Goal: Task Accomplishment & Management: Complete application form

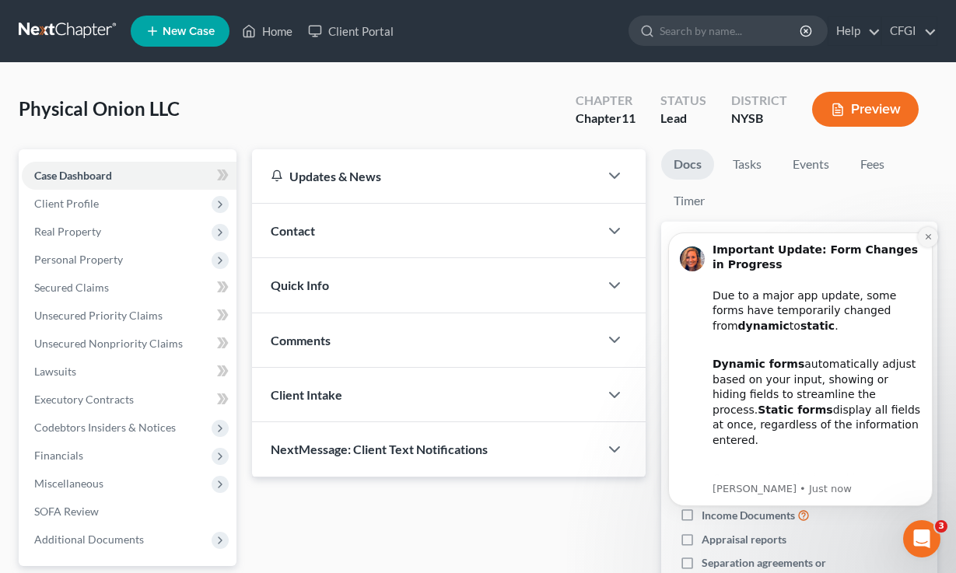
click at [925, 237] on icon "Dismiss notification" at bounding box center [928, 236] width 9 height 9
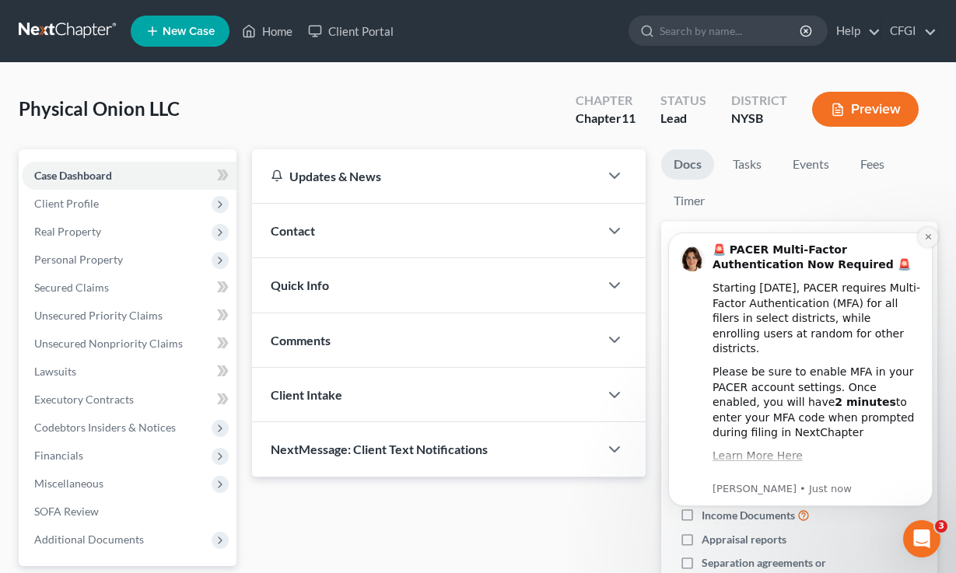
click at [930, 232] on icon "Dismiss notification" at bounding box center [928, 236] width 9 height 9
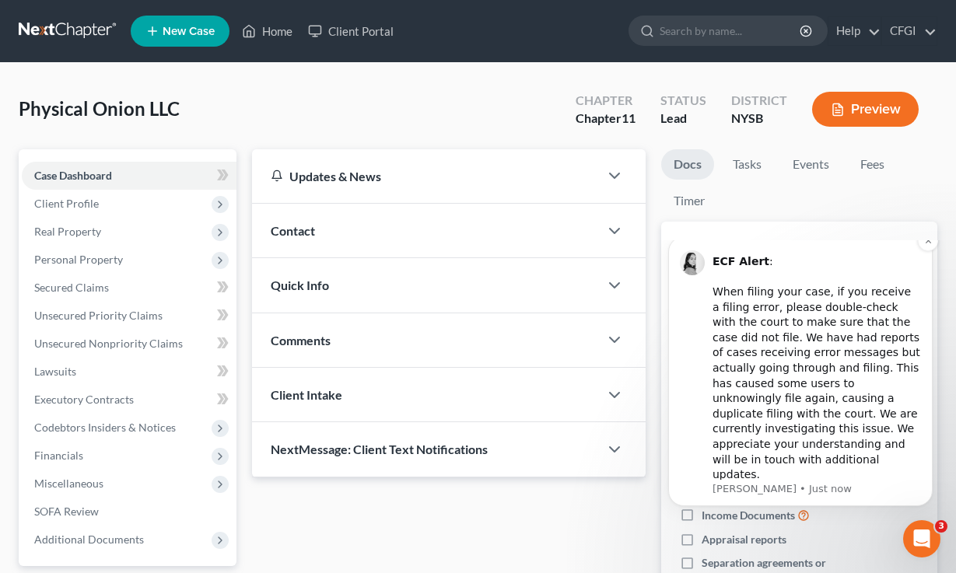
scroll to position [68, 0]
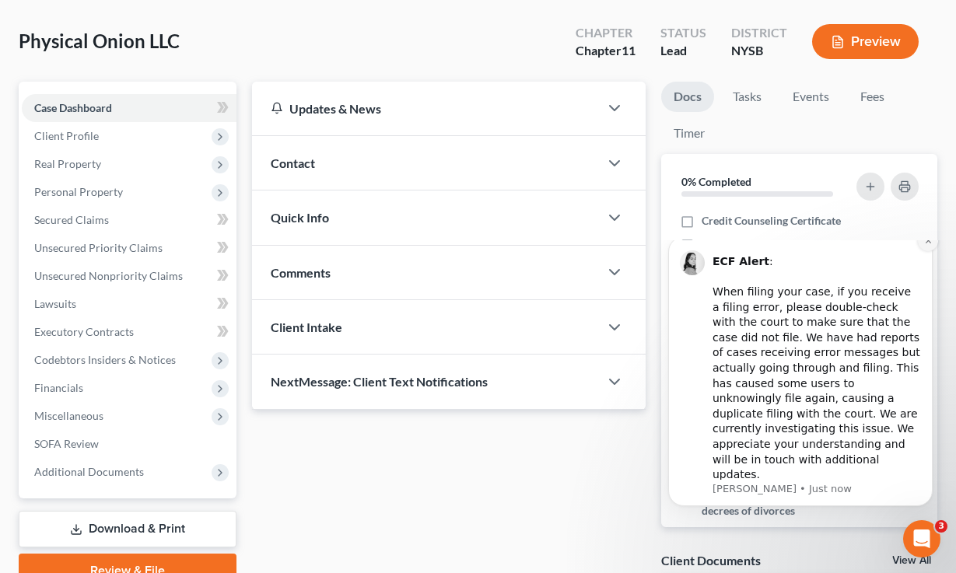
click at [927, 251] on button "Dismiss notification" at bounding box center [927, 241] width 20 height 20
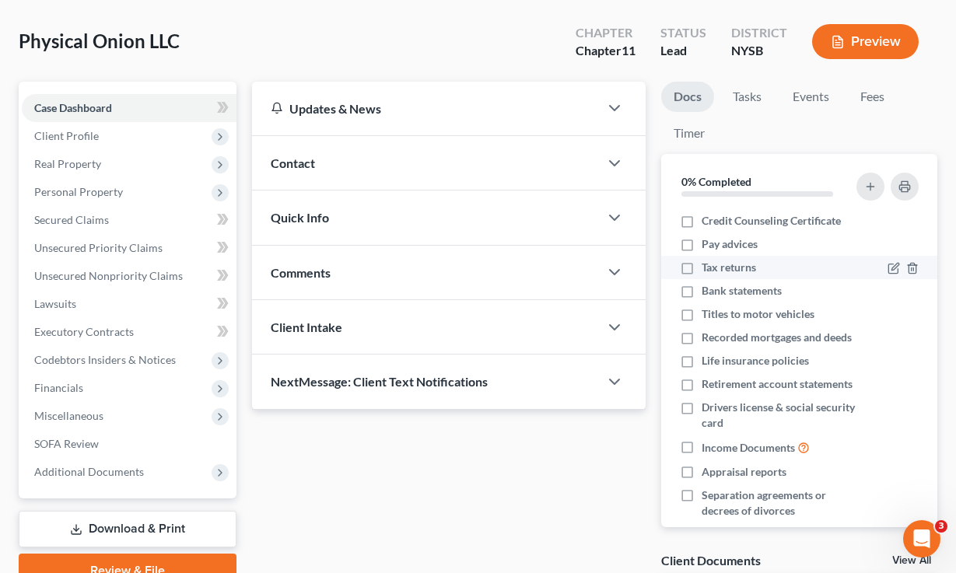
scroll to position [0, 0]
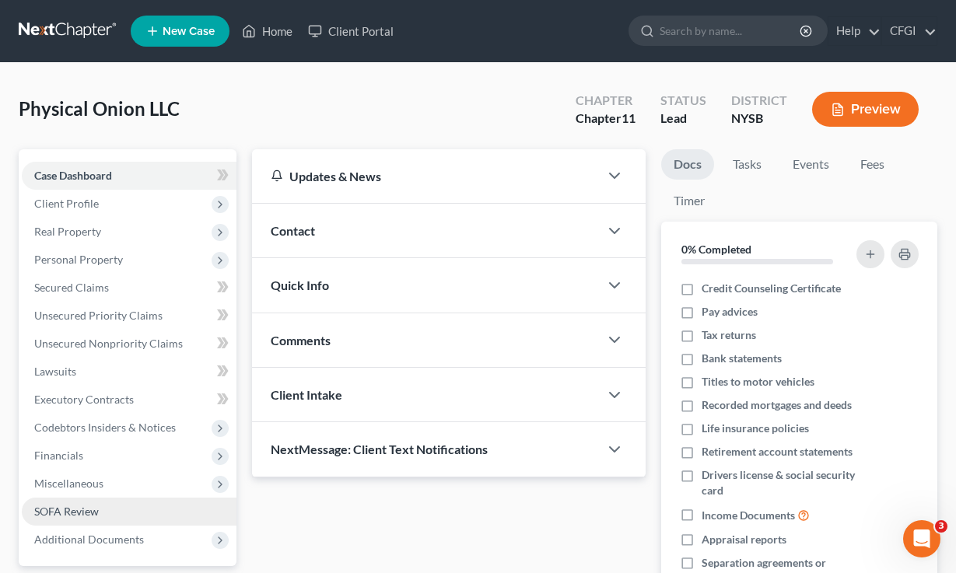
click at [95, 522] on link "SOFA Review" at bounding box center [129, 512] width 215 height 28
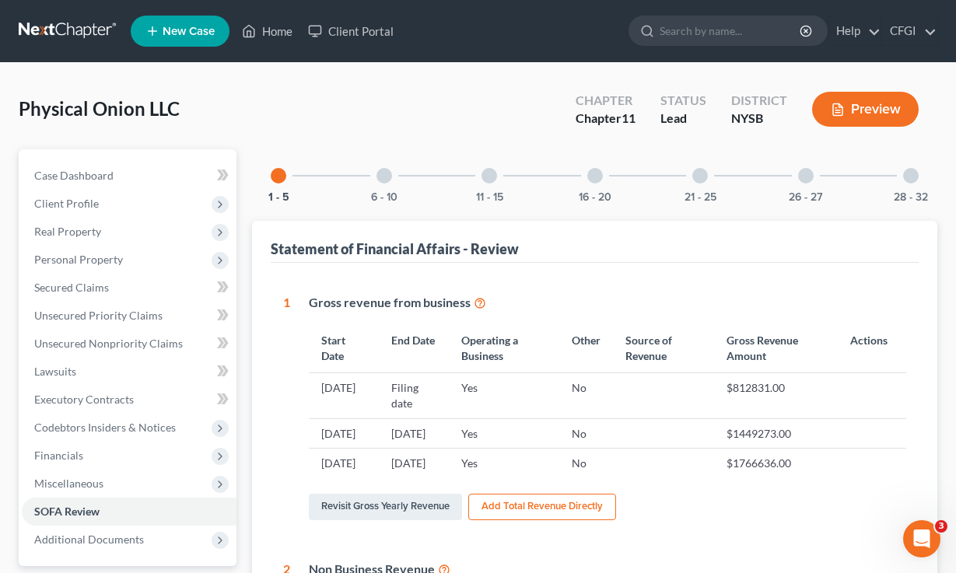
click at [596, 176] on div at bounding box center [595, 176] width 16 height 16
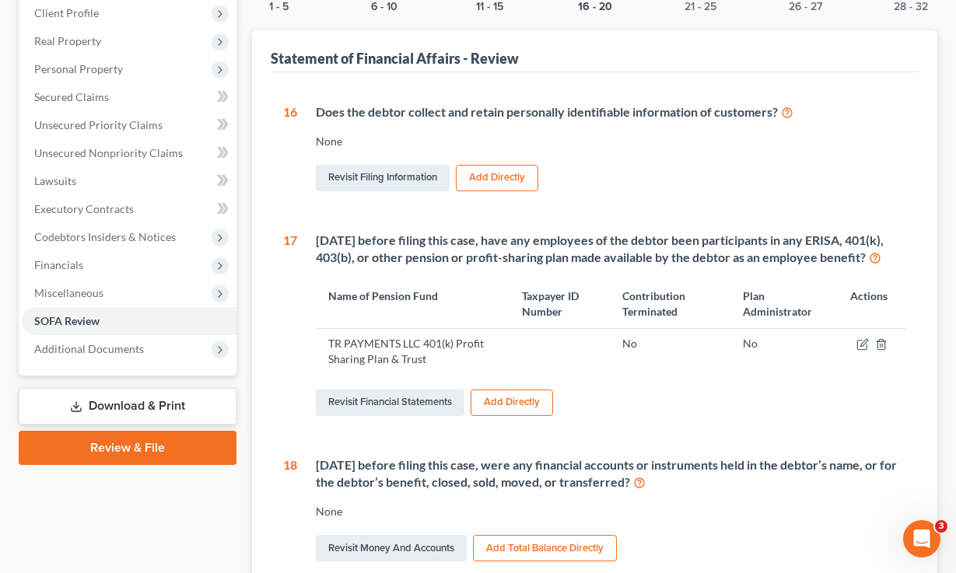
scroll to position [197, 0]
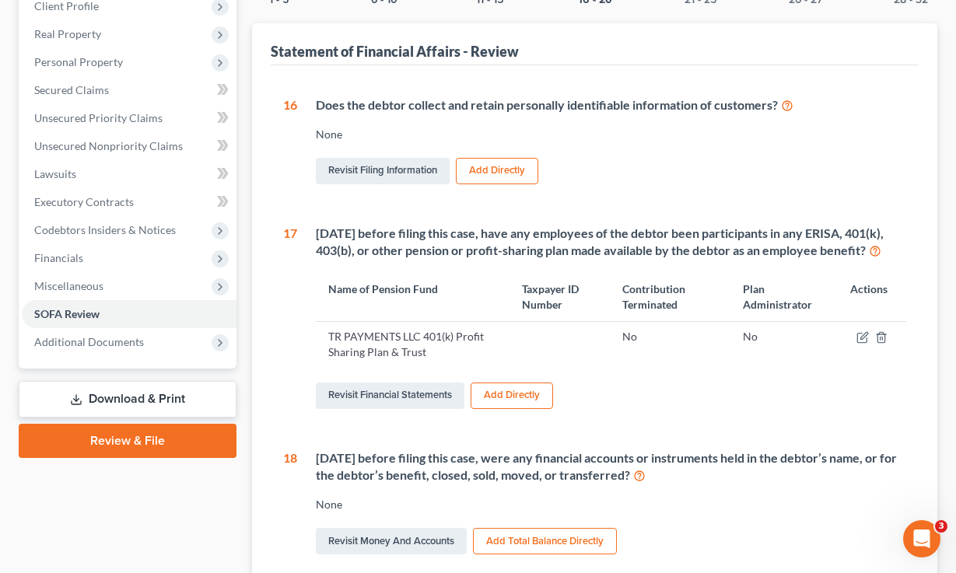
click at [512, 409] on button "Add Directly" at bounding box center [511, 396] width 82 height 26
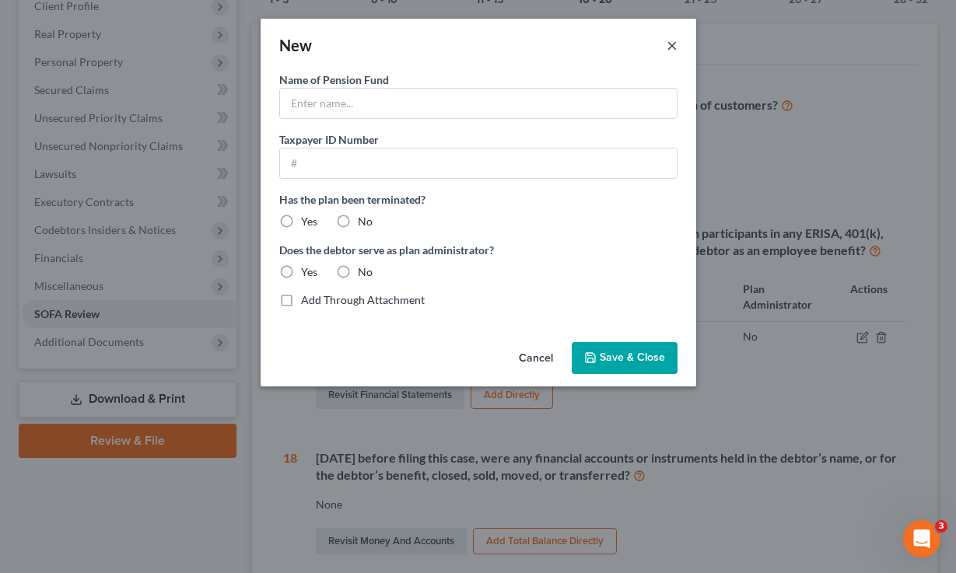
click at [670, 48] on button "×" at bounding box center [671, 45] width 11 height 19
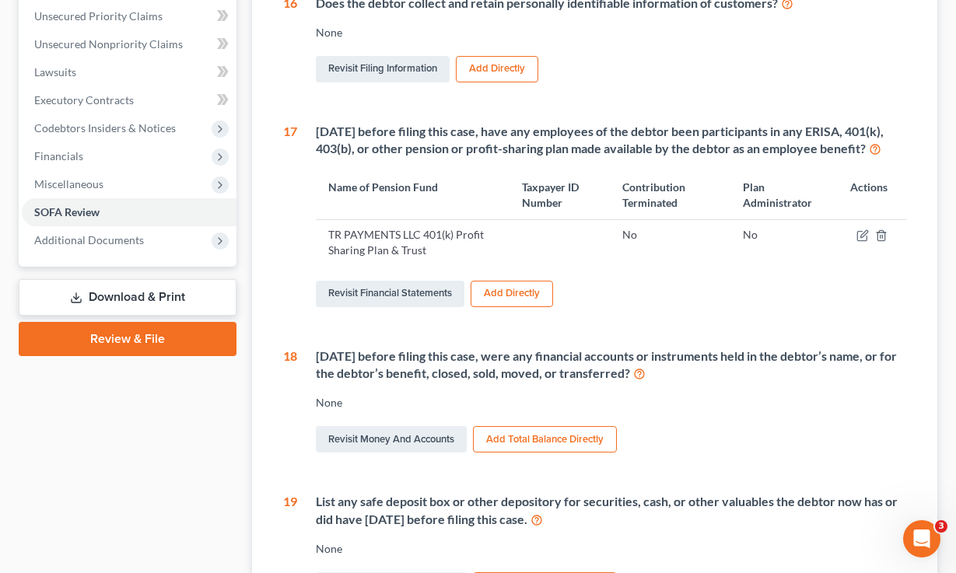
scroll to position [287, 0]
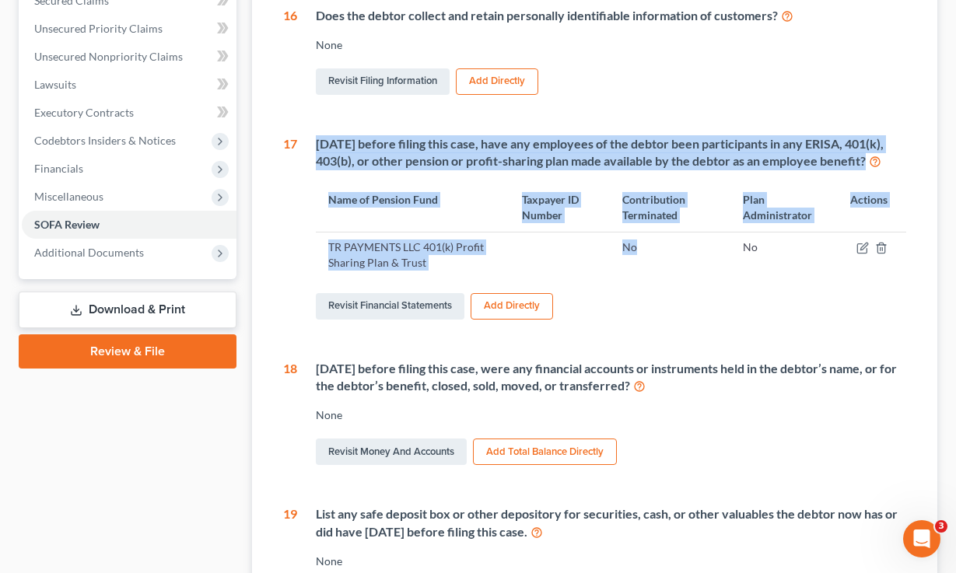
drag, startPoint x: 669, startPoint y: 267, endPoint x: 291, endPoint y: 252, distance: 378.2
click at [291, 252] on div "17 [DATE] before filing this case, have any employees of the debtor been partic…" at bounding box center [594, 228] width 623 height 187
click at [597, 232] on th "Taxpayer ID Number" at bounding box center [559, 207] width 100 height 49
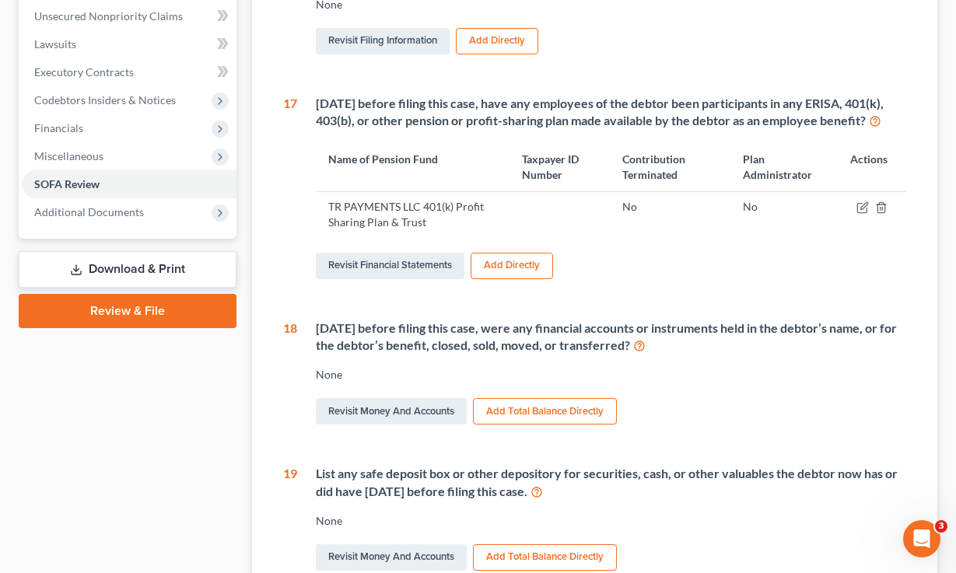
scroll to position [312, 0]
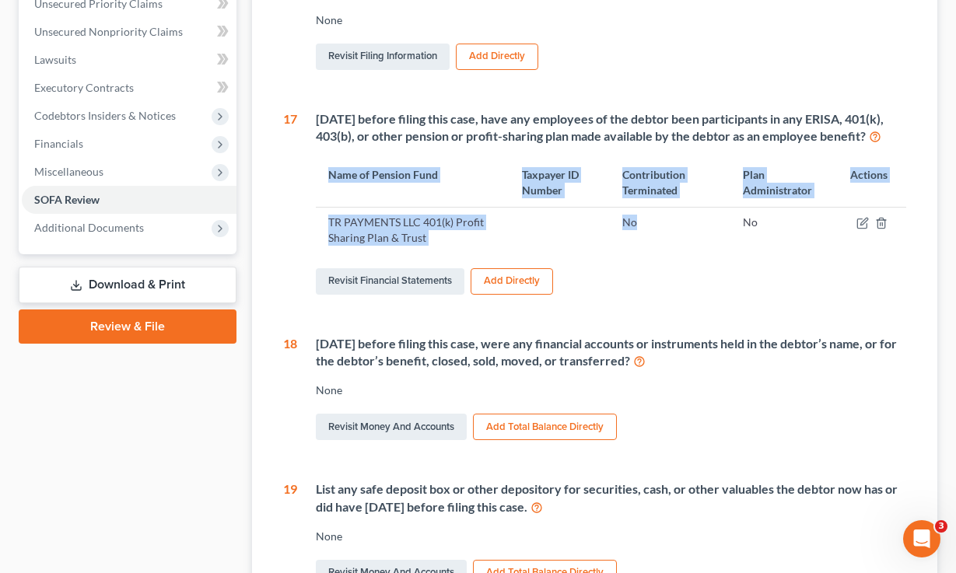
drag, startPoint x: 648, startPoint y: 244, endPoint x: 309, endPoint y: 190, distance: 343.2
click at [310, 188] on div "[DATE] before filing this case, have any employees of the debtor been participa…" at bounding box center [601, 203] width 609 height 187
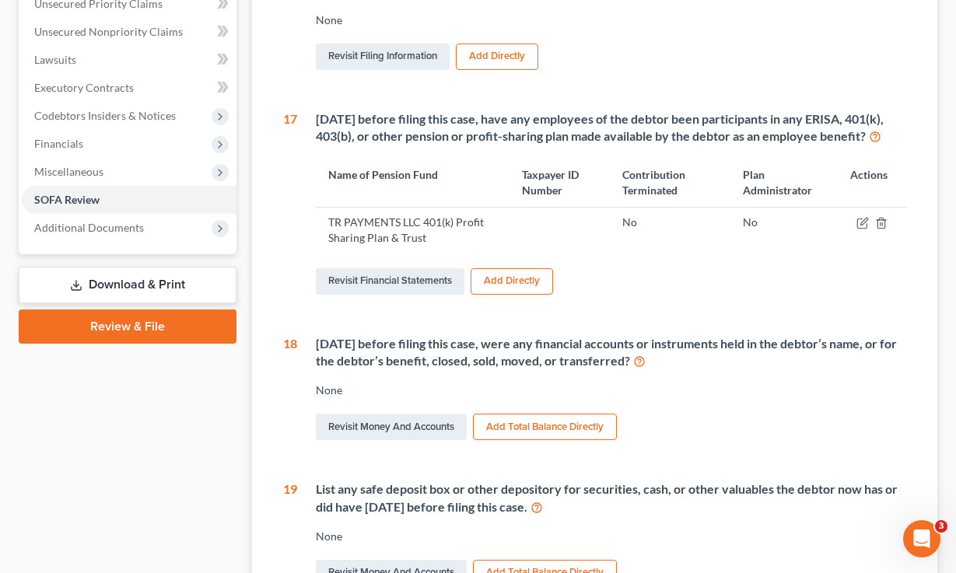
click at [765, 270] on div "[DATE] before filing this case, have any employees of the debtor been participa…" at bounding box center [601, 203] width 609 height 187
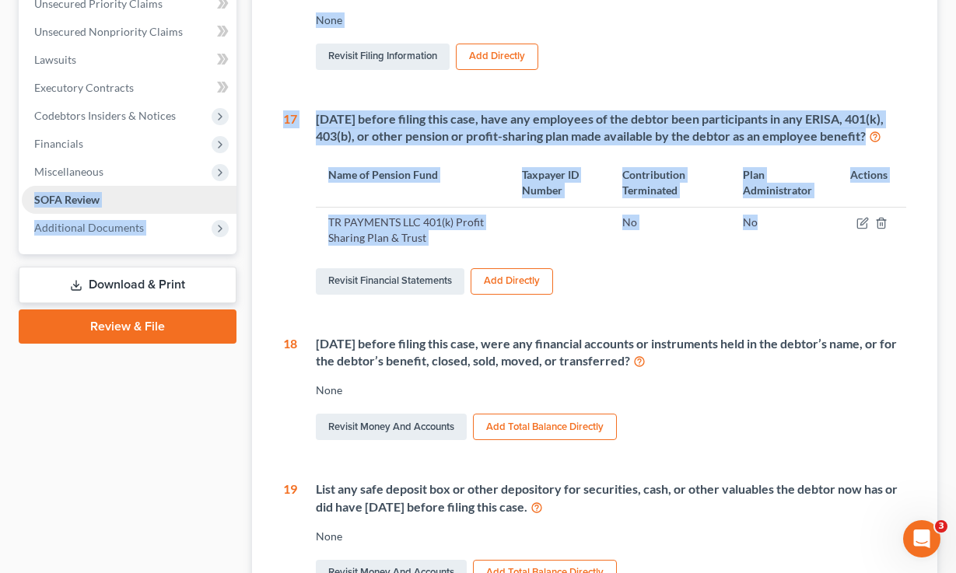
drag, startPoint x: 764, startPoint y: 253, endPoint x: 229, endPoint y: 187, distance: 538.9
click at [229, 187] on div "Petition Navigation Case Dashboard Payments Invoices Payments Payments Credit R…" at bounding box center [478, 339] width 934 height 1004
click at [638, 243] on td "No" at bounding box center [670, 230] width 121 height 45
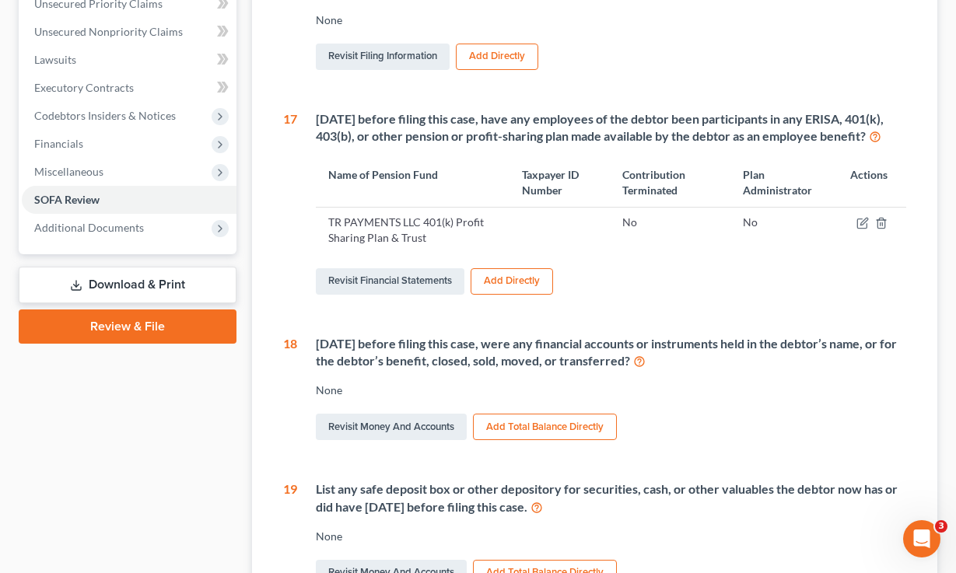
click at [912, 532] on div "Open Intercom Messenger" at bounding box center [921, 538] width 51 height 51
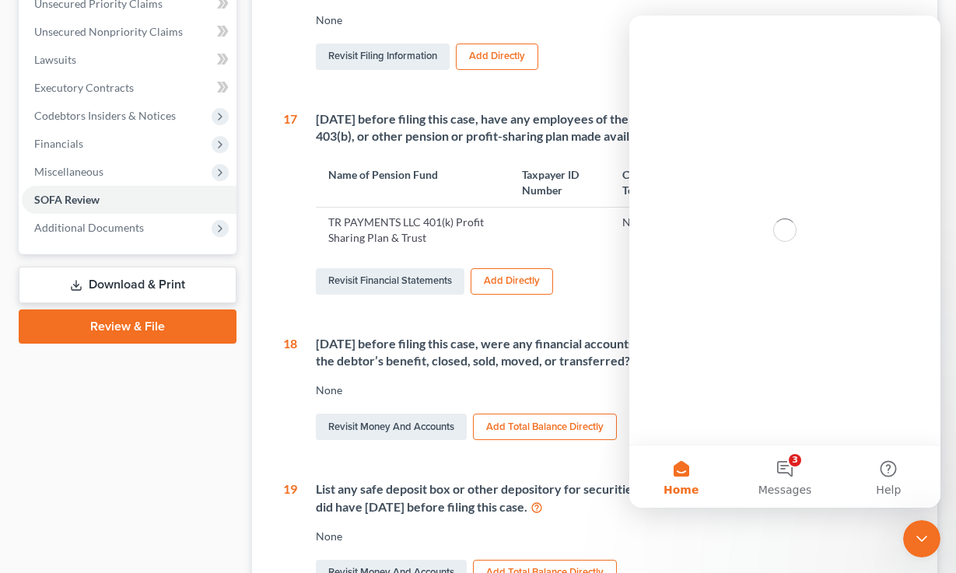
scroll to position [0, 0]
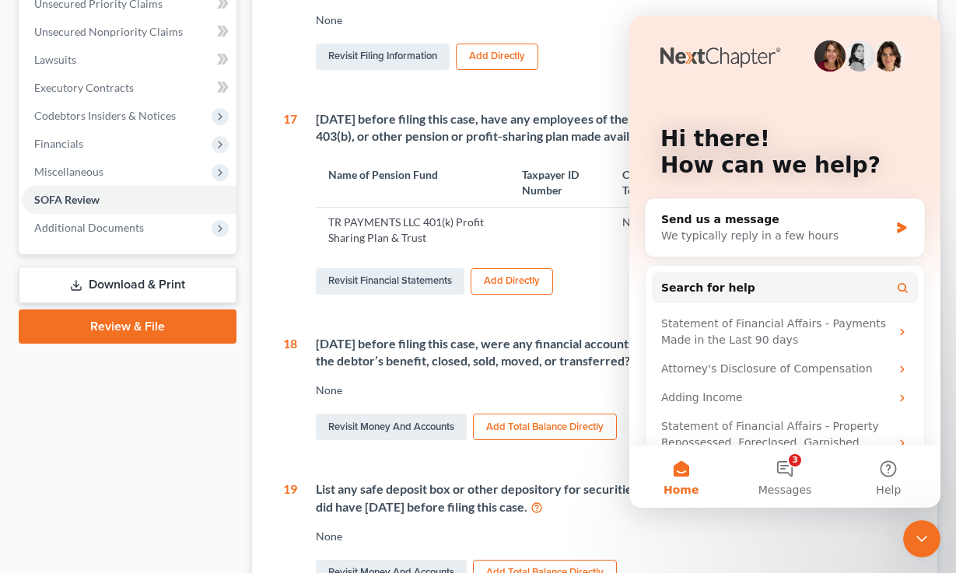
click at [917, 539] on icon "Close Intercom Messenger" at bounding box center [921, 538] width 19 height 19
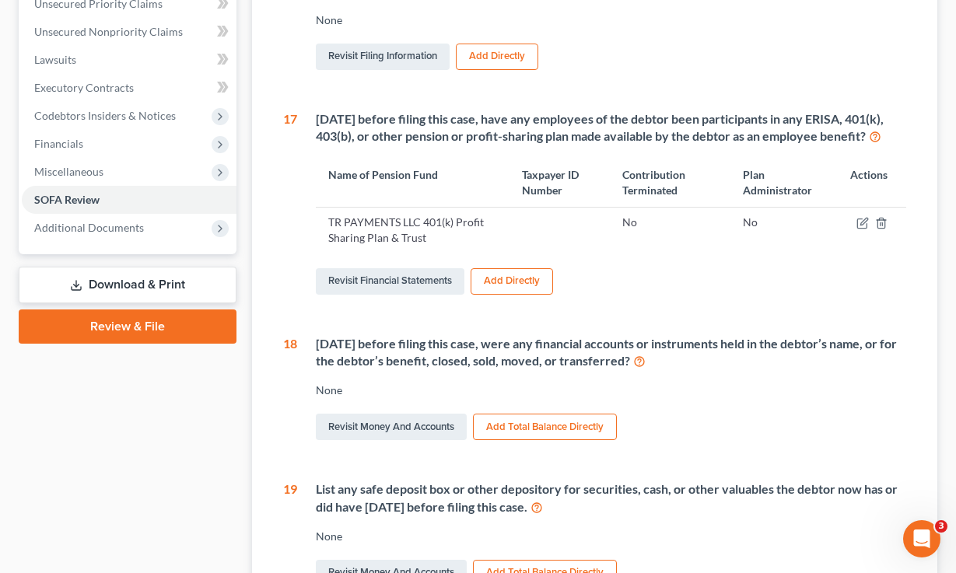
click at [918, 540] on icon "Open Intercom Messenger" at bounding box center [922, 539] width 26 height 26
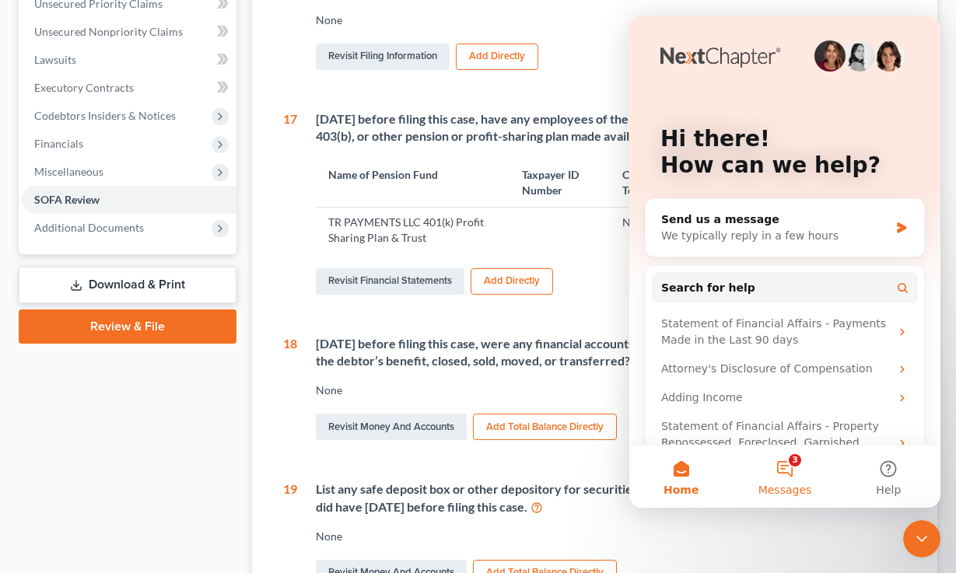
click at [783, 467] on button "3 Messages" at bounding box center [783, 477] width 103 height 62
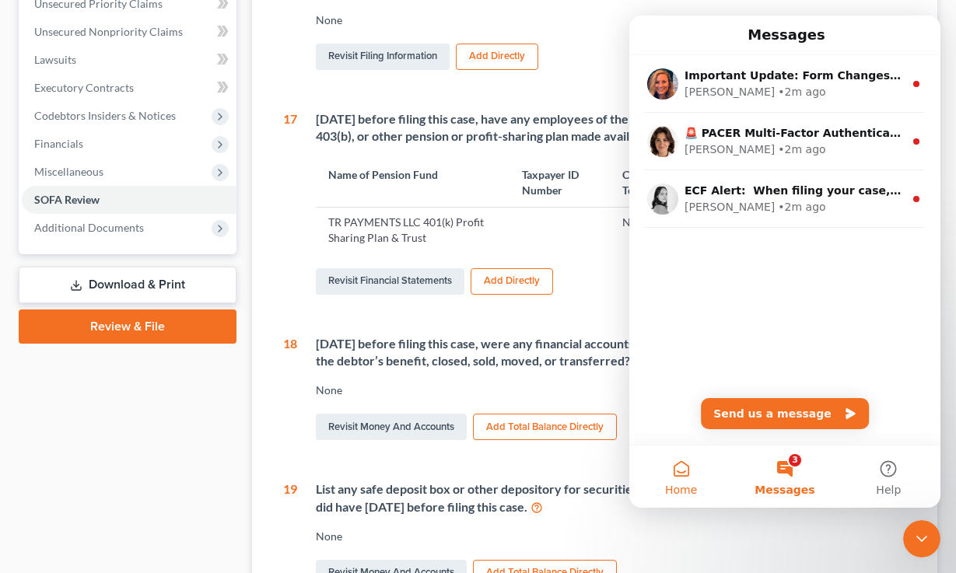
click at [683, 494] on span "Home" at bounding box center [681, 489] width 32 height 11
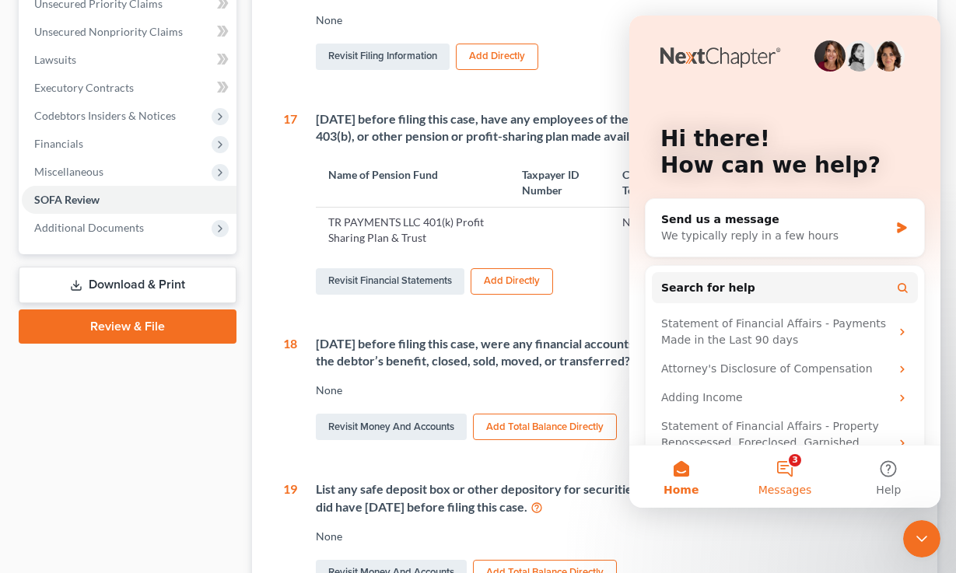
click at [788, 458] on button "3 Messages" at bounding box center [783, 477] width 103 height 62
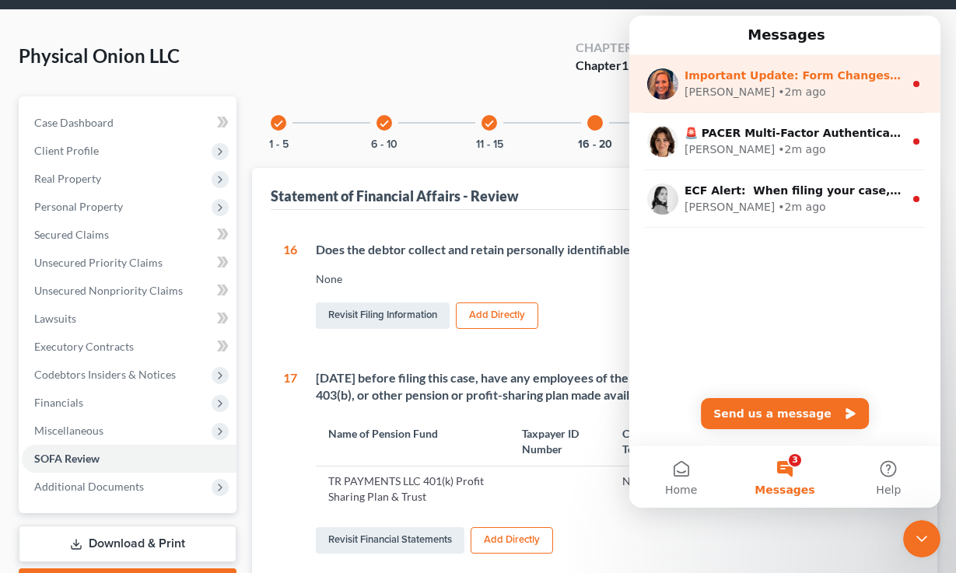
scroll to position [34, 0]
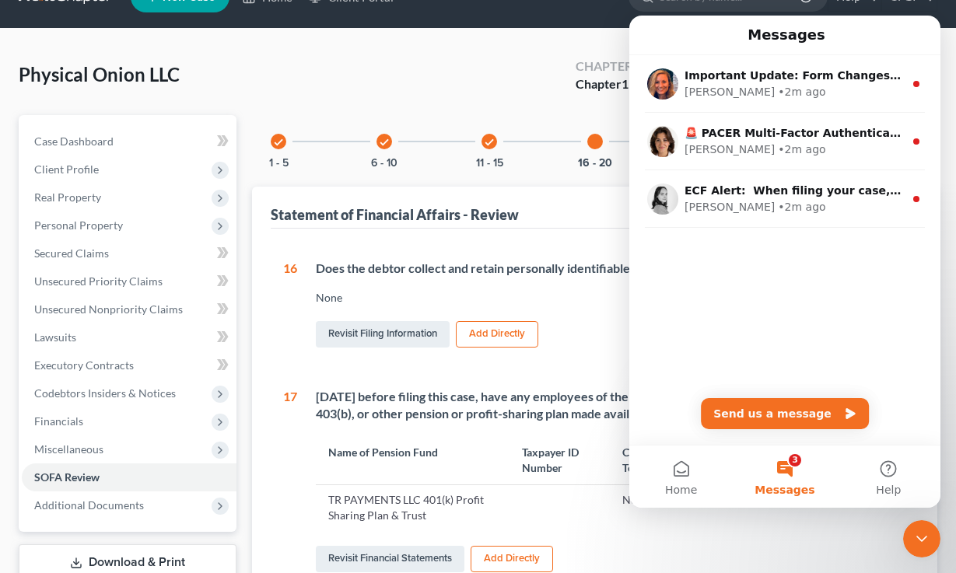
click at [927, 533] on icon "Close Intercom Messenger" at bounding box center [921, 538] width 19 height 19
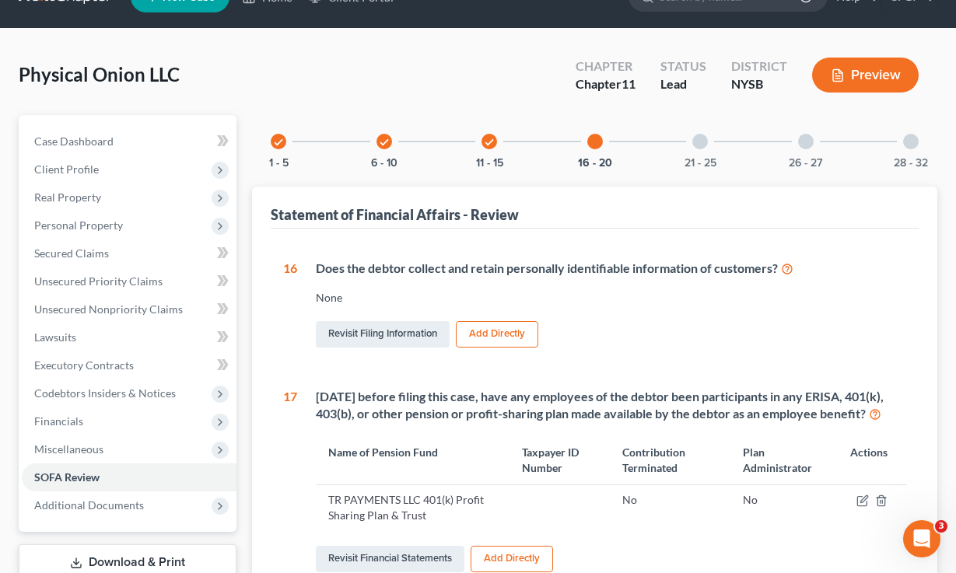
scroll to position [0, 0]
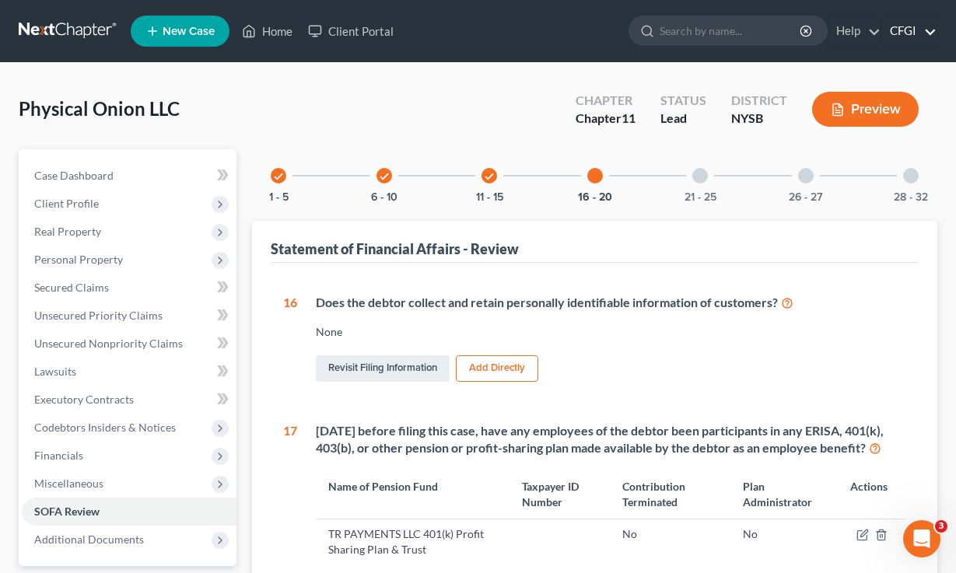
click at [903, 22] on link "CFGI" at bounding box center [909, 31] width 54 height 28
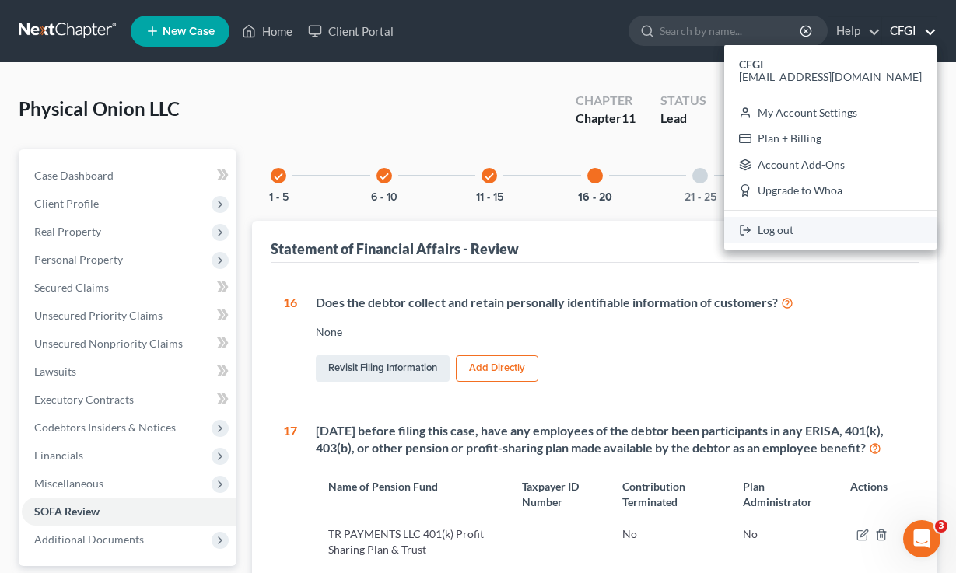
click at [815, 232] on link "Log out" at bounding box center [830, 230] width 212 height 26
